Goal: Information Seeking & Learning: Learn about a topic

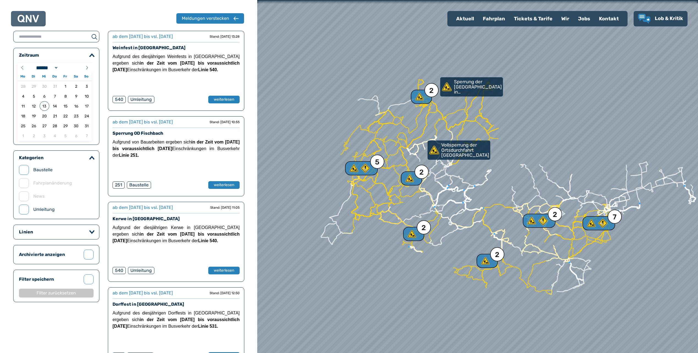
select select "*"
click at [24, 117] on span "18" at bounding box center [23, 116] width 10 height 10
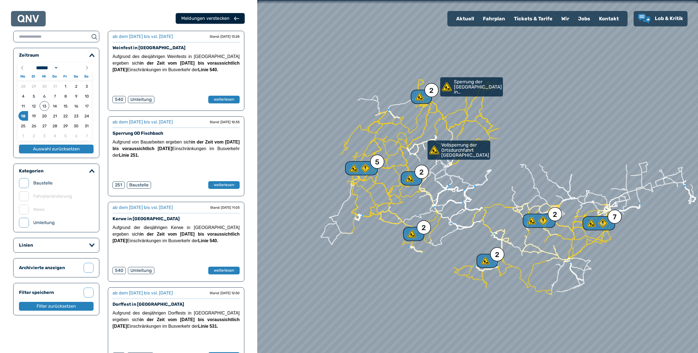
click at [226, 18] on div "Meldungen verstecken" at bounding box center [205, 18] width 48 height 7
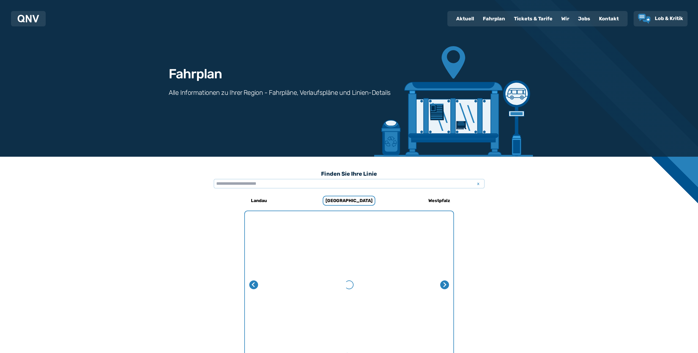
scroll to position [362, 0]
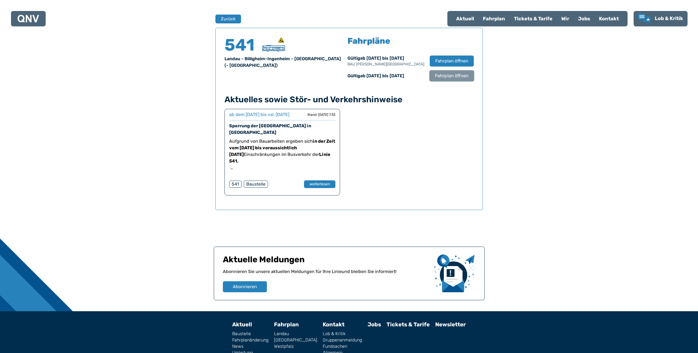
click at [451, 74] on span "Fahrplan öffnen" at bounding box center [451, 76] width 34 height 7
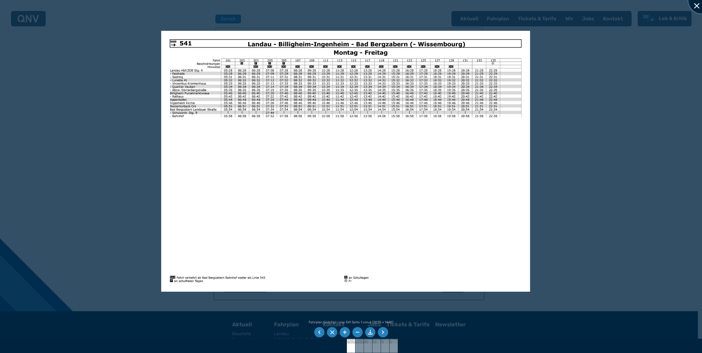
click at [697, 6] on div at bounding box center [701, -1] width 27 height 27
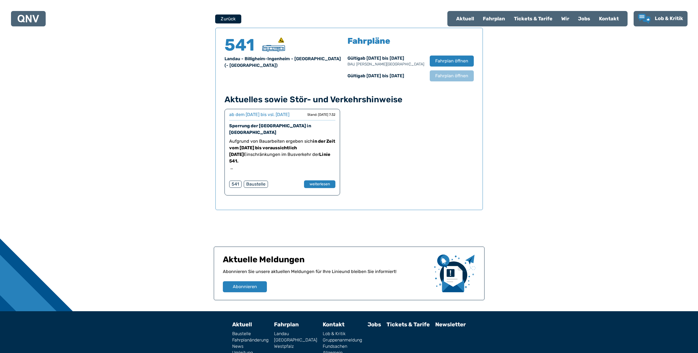
click at [222, 20] on button "Zurück" at bounding box center [228, 18] width 26 height 9
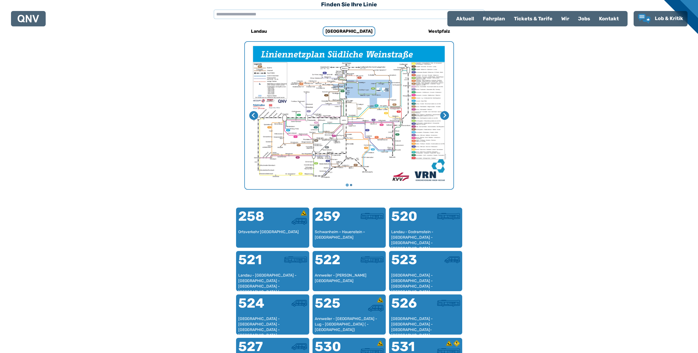
scroll to position [87, 0]
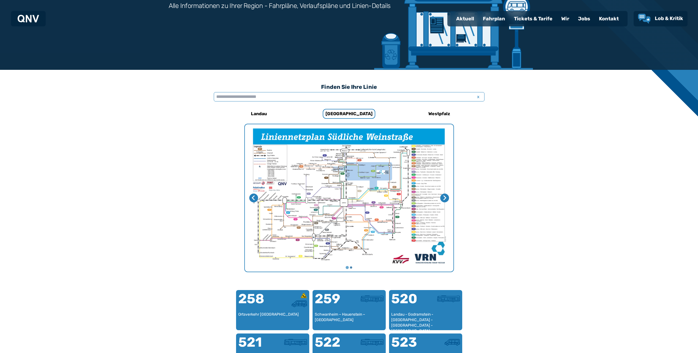
click at [290, 95] on input "text" at bounding box center [349, 96] width 271 height 9
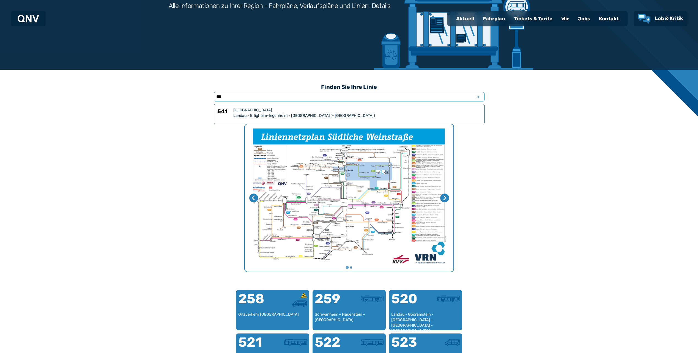
type input "***"
click at [268, 112] on div "[GEOGRAPHIC_DATA]" at bounding box center [356, 110] width 247 height 5
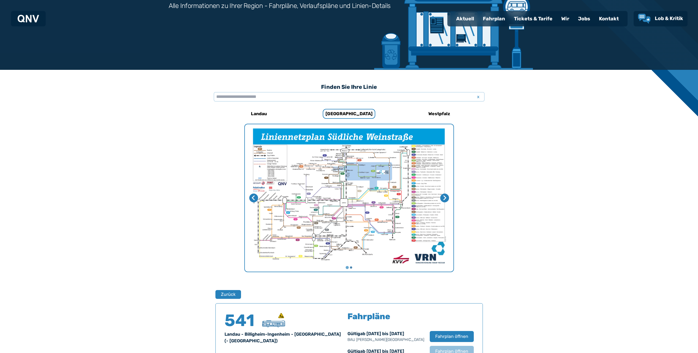
scroll to position [362, 0]
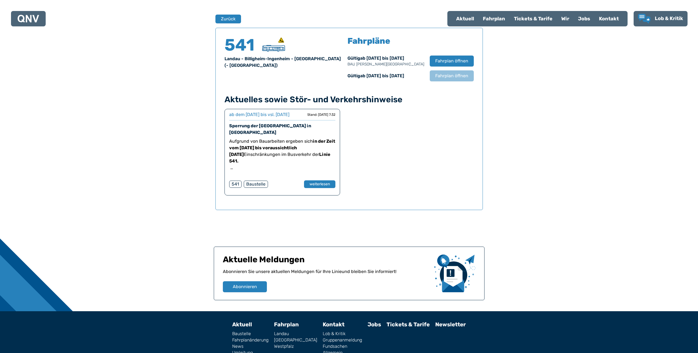
click at [491, 18] on div "Fahrplan" at bounding box center [493, 19] width 31 height 14
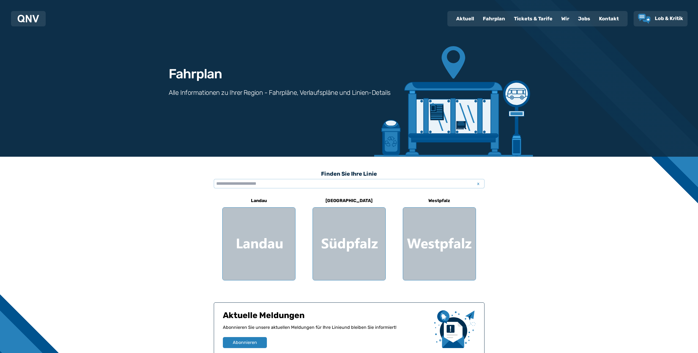
scroll to position [82, 0]
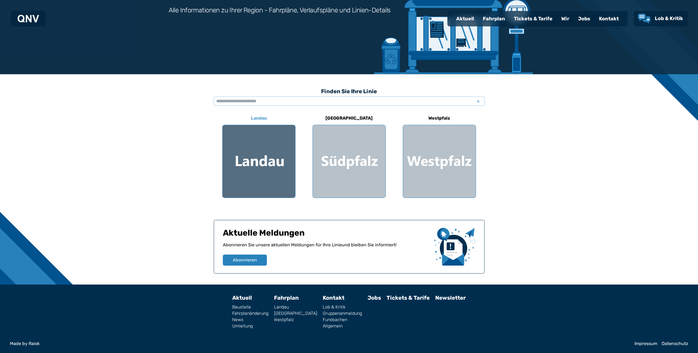
click at [268, 163] on div at bounding box center [258, 161] width 73 height 73
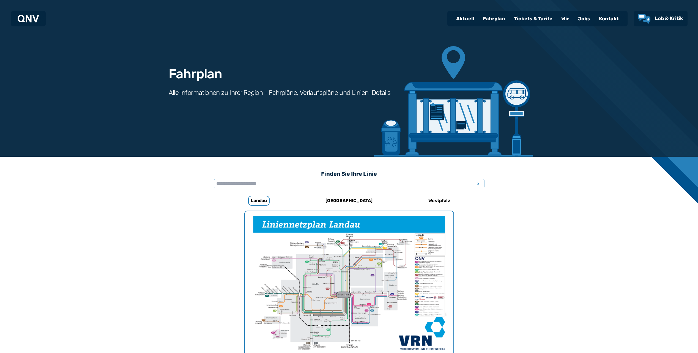
scroll to position [169, 0]
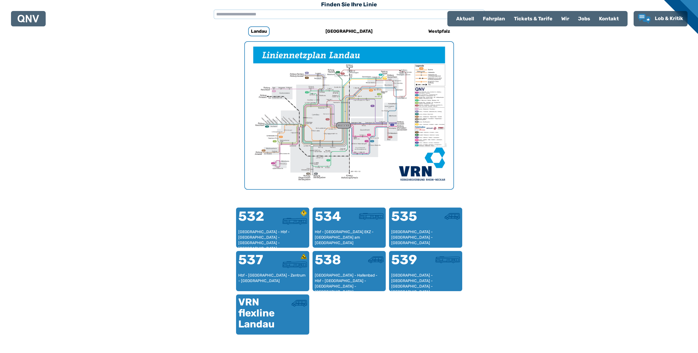
click at [339, 90] on img "1 von 1" at bounding box center [349, 115] width 208 height 147
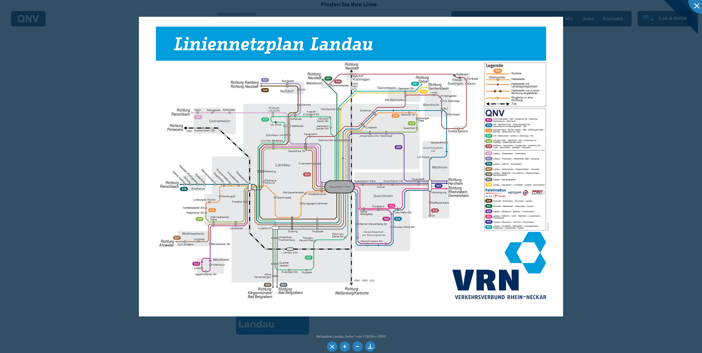
click at [371, 347] on li at bounding box center [370, 347] width 10 height 10
click at [644, 271] on div at bounding box center [351, 176] width 702 height 353
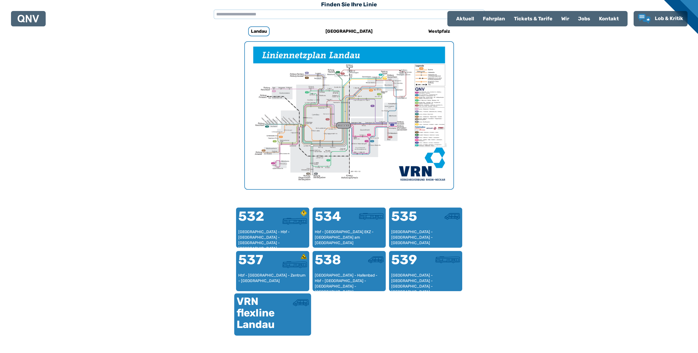
click at [260, 315] on div "VRN flexline Landau" at bounding box center [254, 313] width 36 height 35
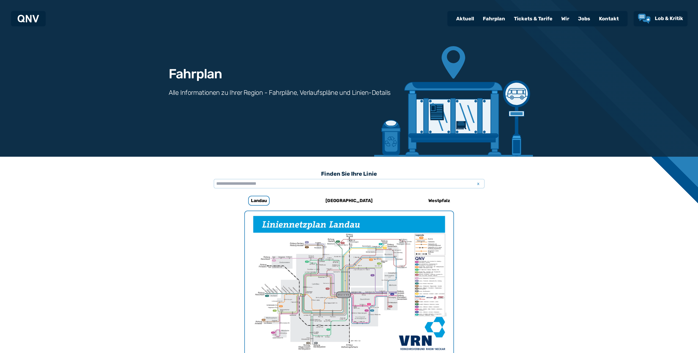
scroll to position [362, 0]
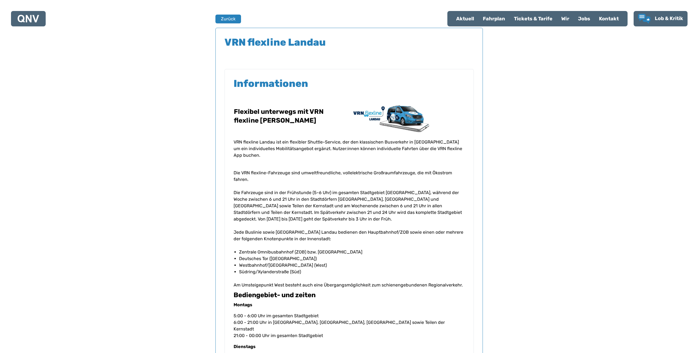
scroll to position [169, 0]
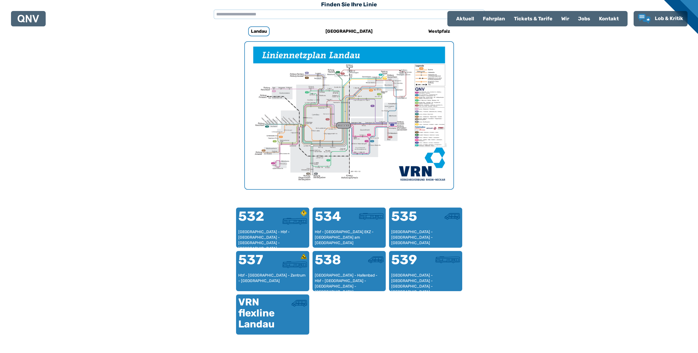
click at [332, 158] on img "1 von 1" at bounding box center [349, 115] width 208 height 147
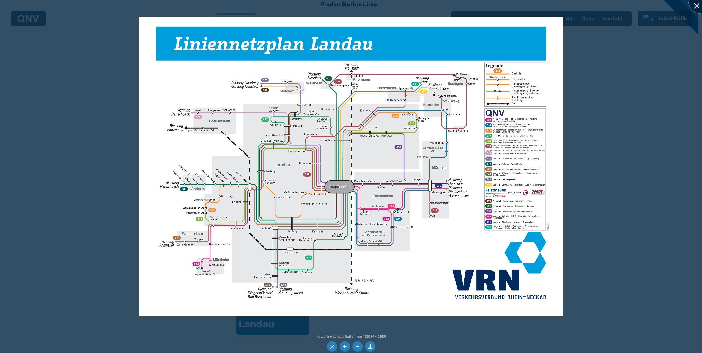
click at [697, 5] on div at bounding box center [701, -1] width 27 height 27
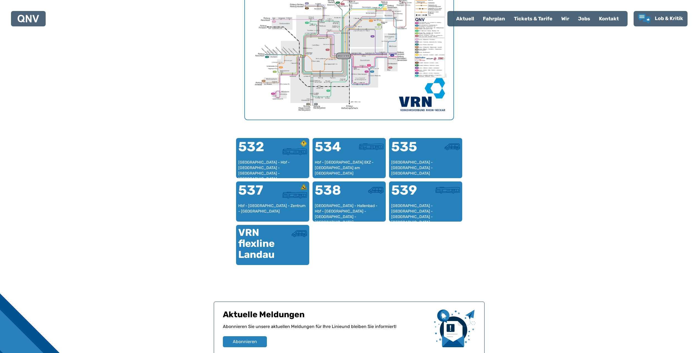
scroll to position [184, 0]
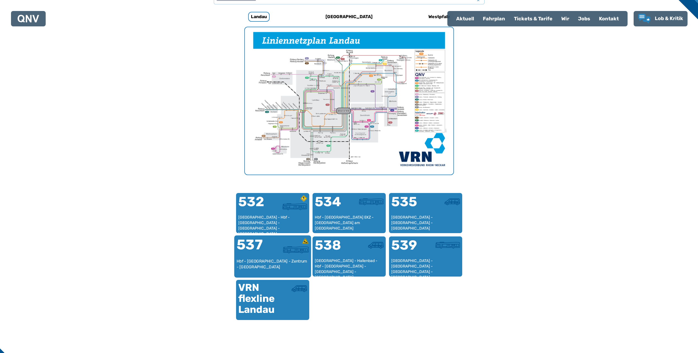
click at [268, 258] on div "Hbf - [GEOGRAPHIC_DATA] - Zentrum - [GEOGRAPHIC_DATA]" at bounding box center [272, 266] width 72 height 17
